Goal: Transaction & Acquisition: Purchase product/service

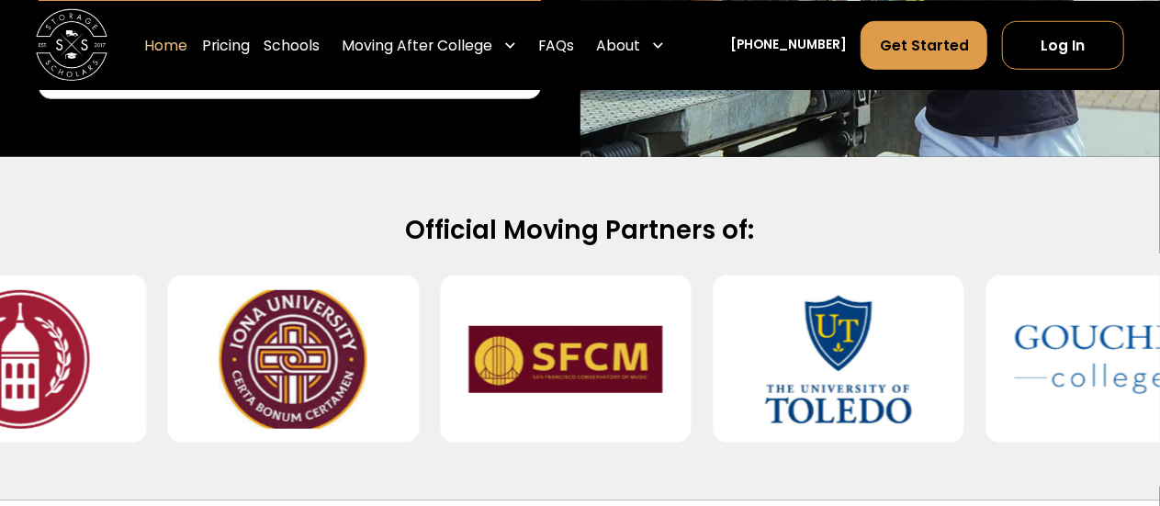
scroll to position [685, 0]
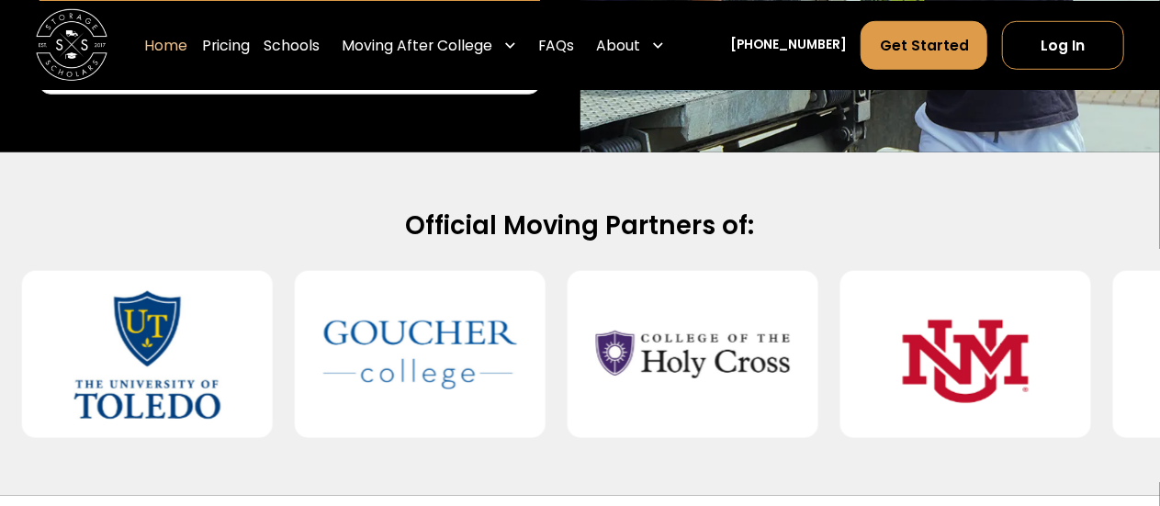
click at [596, 391] on img at bounding box center [693, 355] width 194 height 139
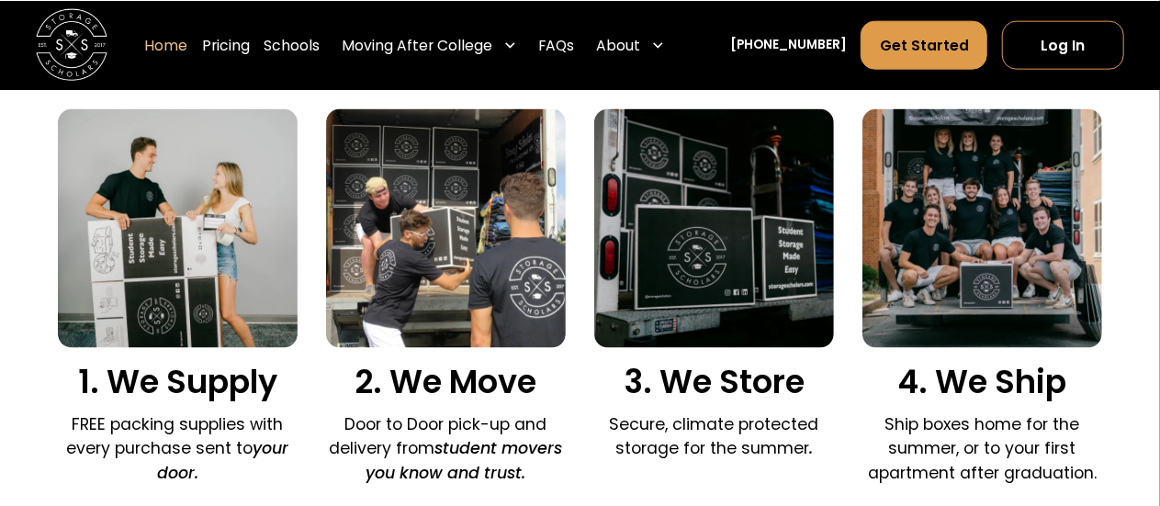
scroll to position [1218, 0]
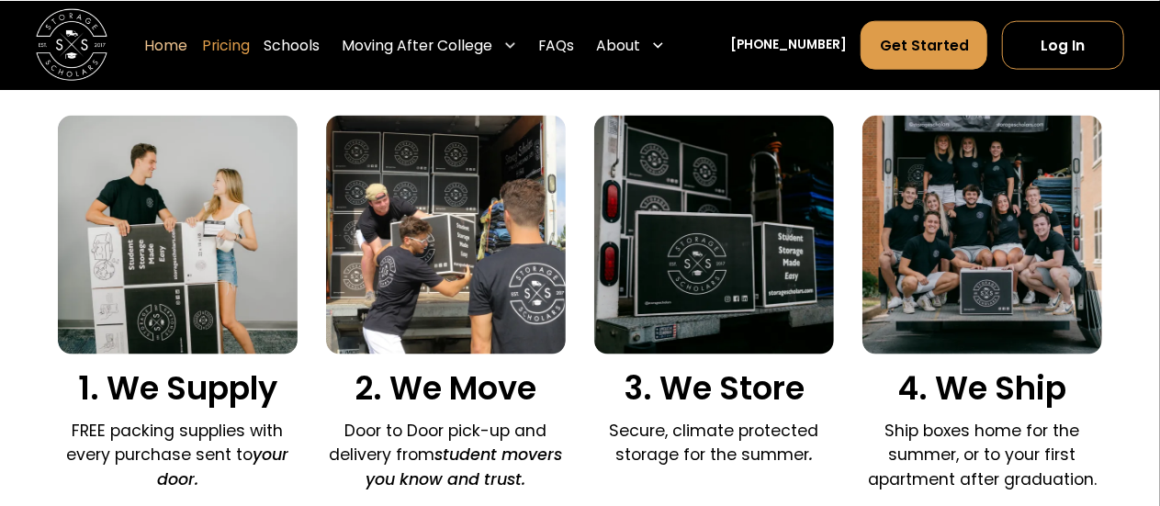
click at [250, 49] on link "Pricing" at bounding box center [226, 45] width 48 height 51
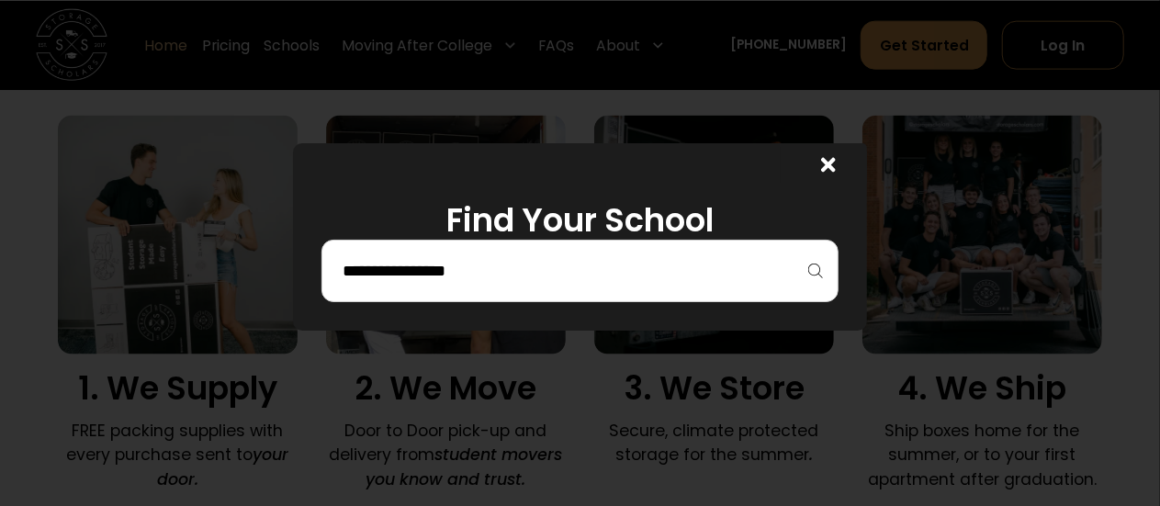
click at [635, 297] on div at bounding box center [580, 271] width 517 height 62
click at [606, 270] on input "search" at bounding box center [580, 270] width 479 height 31
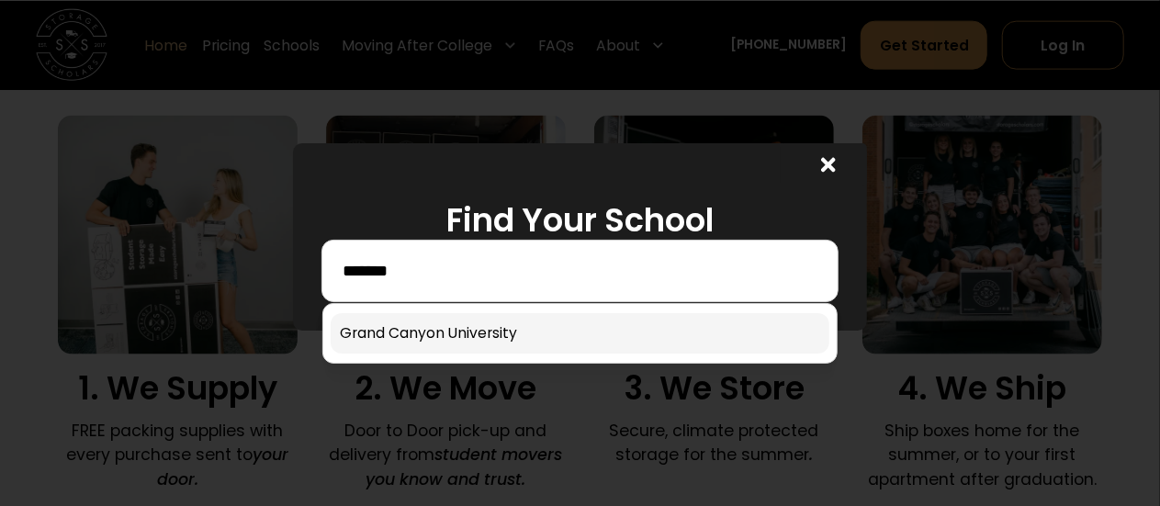
type input "*******"
click at [458, 334] on link at bounding box center [580, 333] width 499 height 40
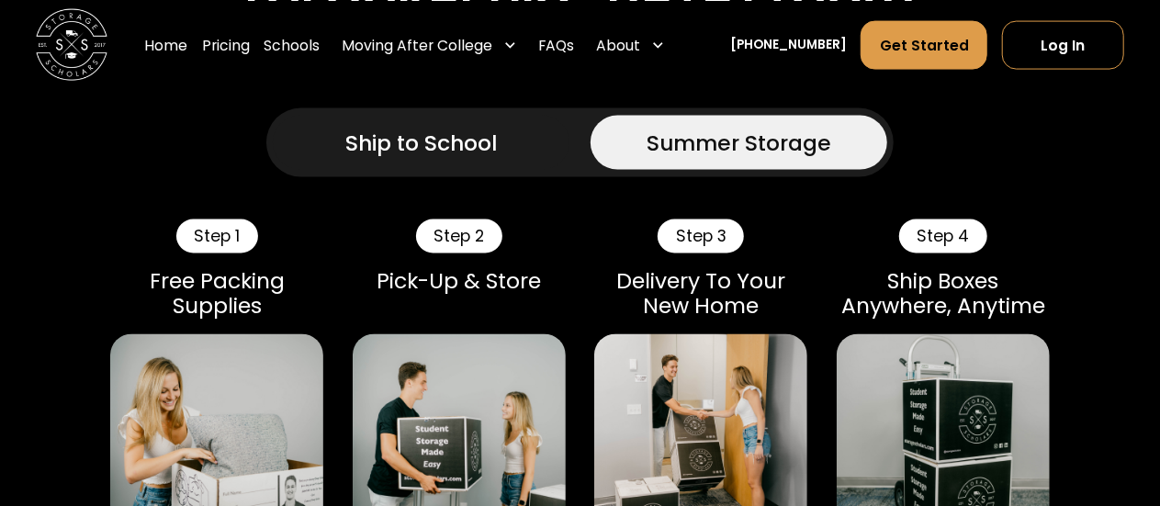
scroll to position [1483, 0]
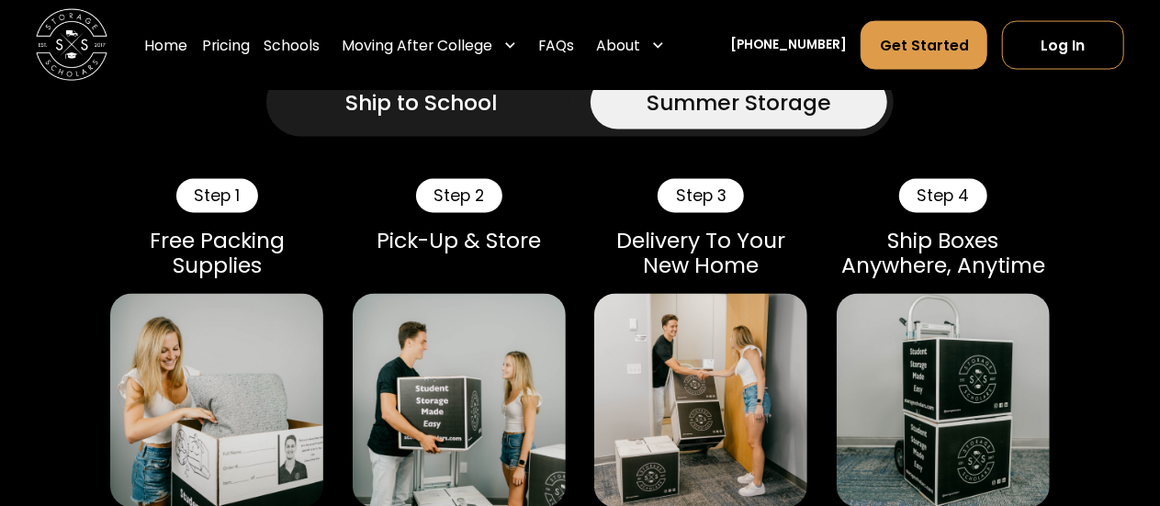
click at [462, 119] on div "Ship to School" at bounding box center [421, 102] width 152 height 32
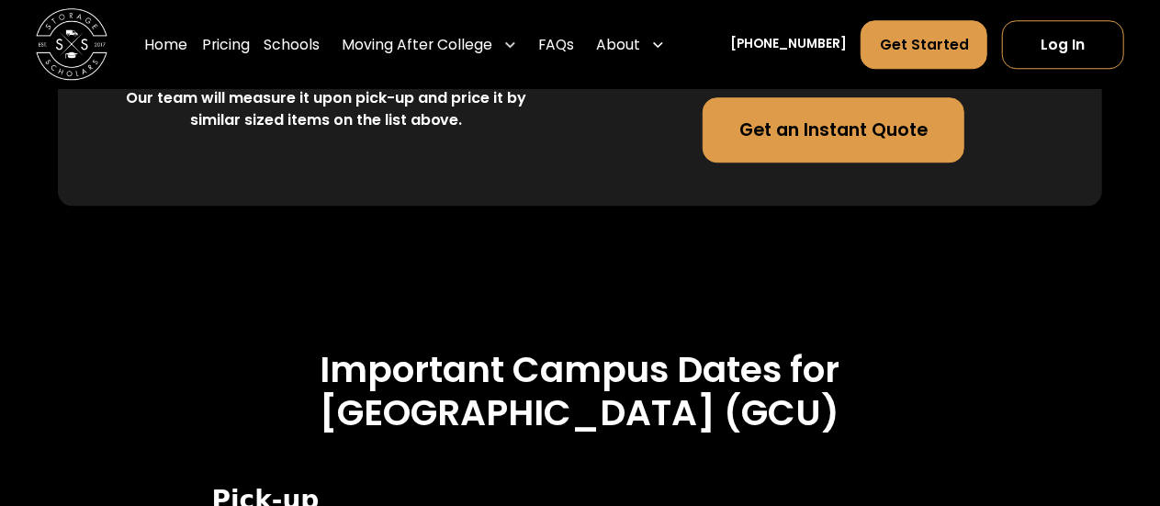
scroll to position [5996, 0]
click at [860, 161] on link "Get an Instant Quote" at bounding box center [834, 128] width 262 height 64
